Goal: Information Seeking & Learning: Learn about a topic

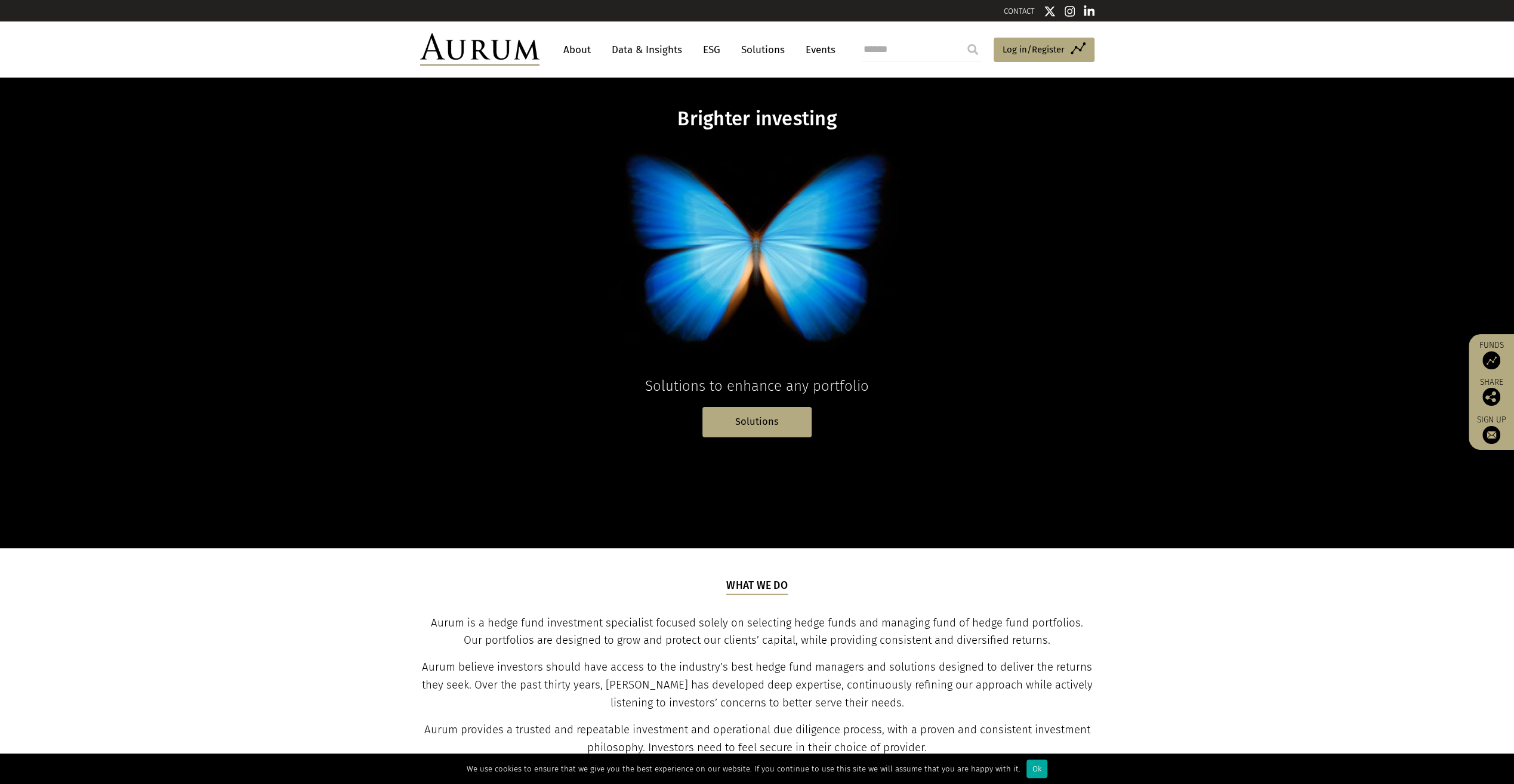
click at [582, 52] on link "About" at bounding box center [577, 50] width 39 height 22
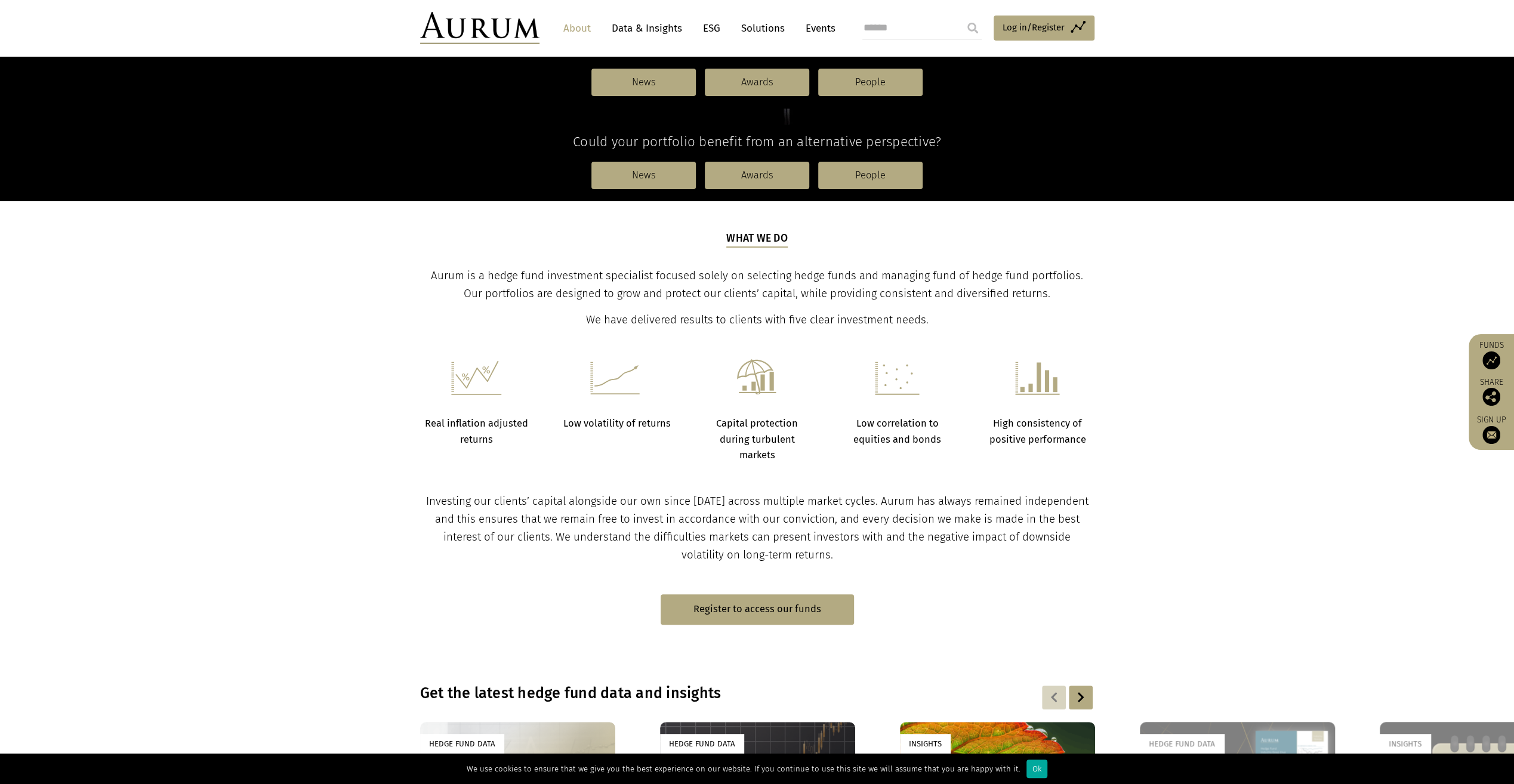
scroll to position [179, 0]
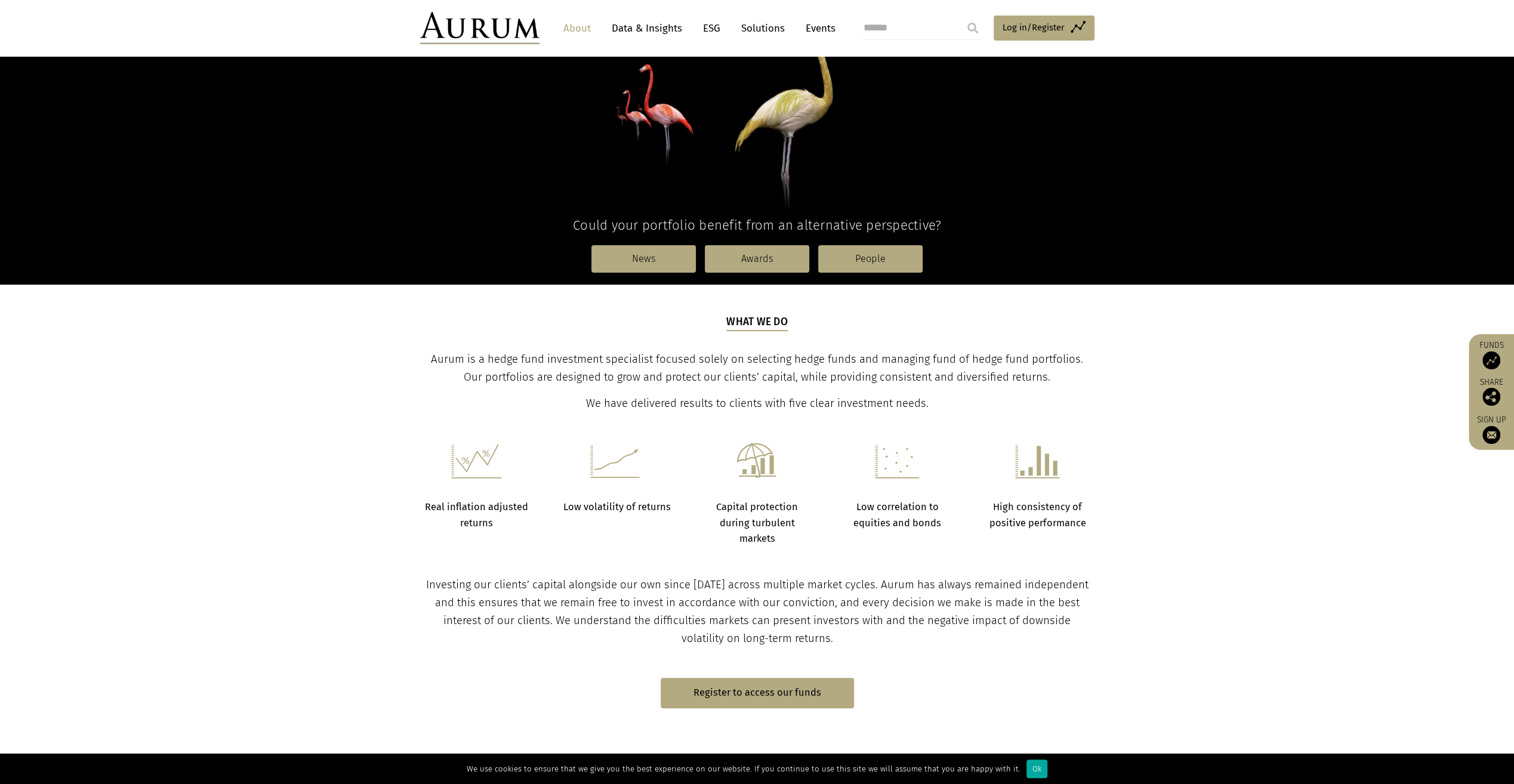
click at [453, 353] on span "Aurum is a hedge fund investment specialist focused solely on selecting hedge f…" at bounding box center [757, 368] width 653 height 31
copy span "Aurum"
